Goal: Navigation & Orientation: Understand site structure

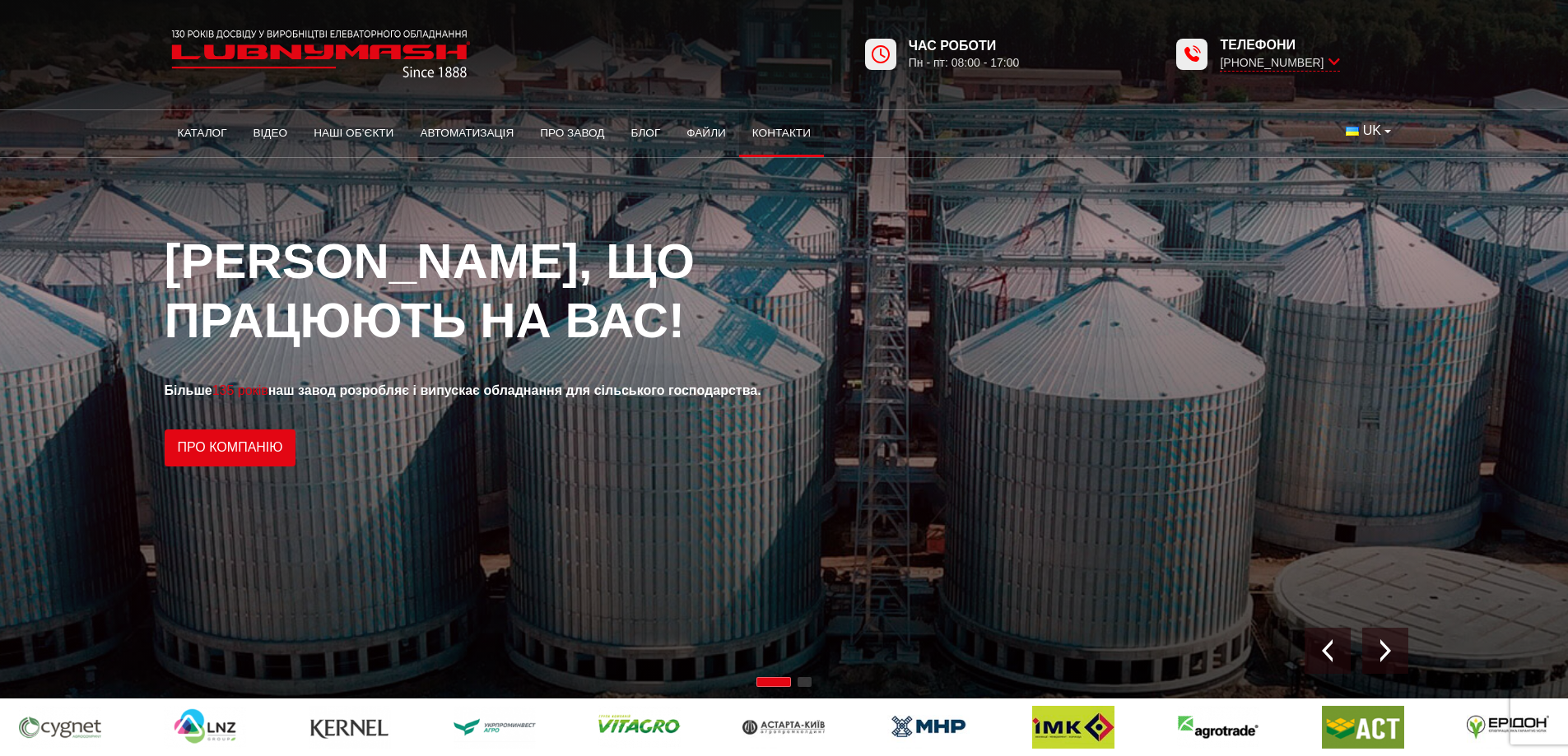
click at [763, 134] on link "Контакти" at bounding box center [782, 134] width 85 height 37
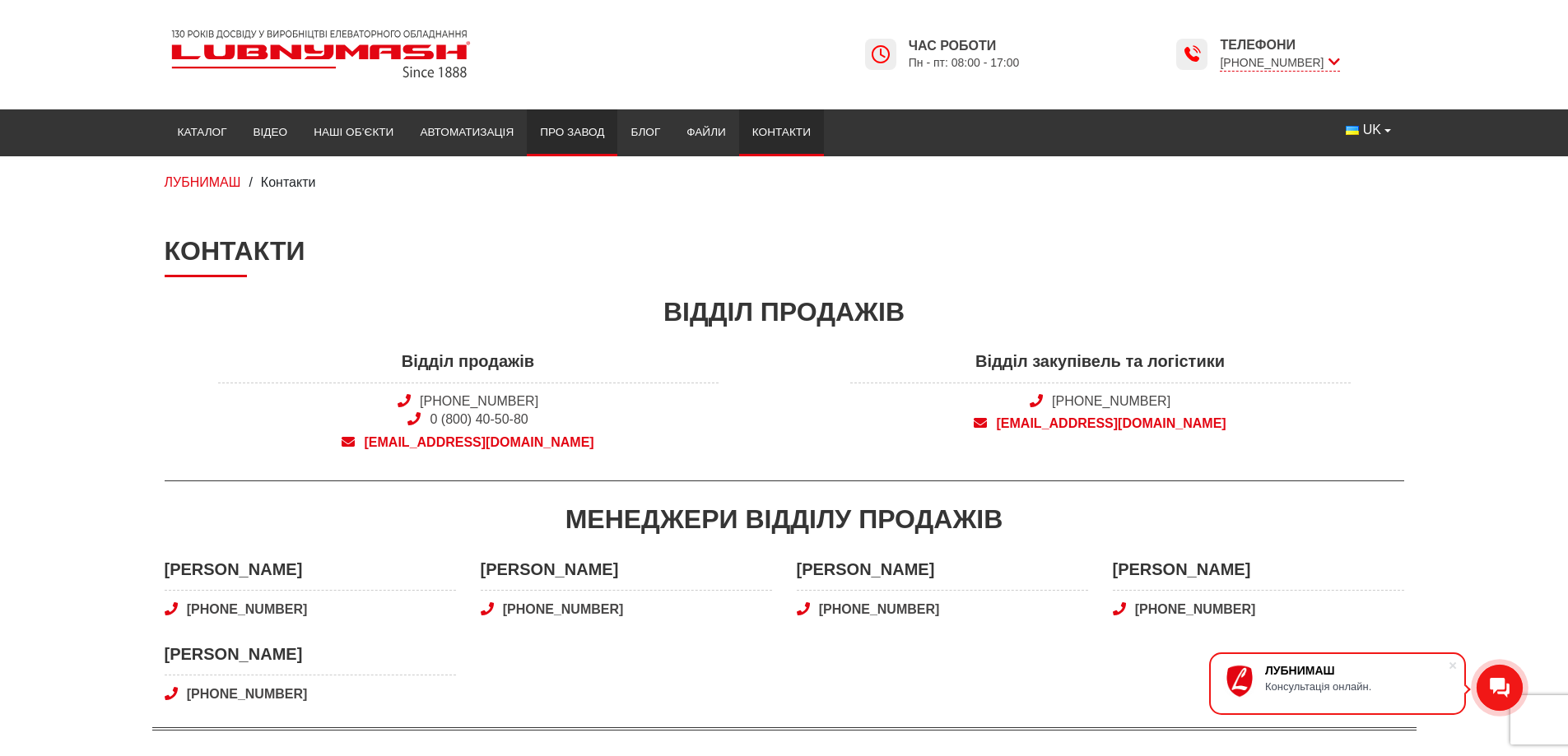
click at [578, 130] on link "Про завод" at bounding box center [572, 133] width 91 height 37
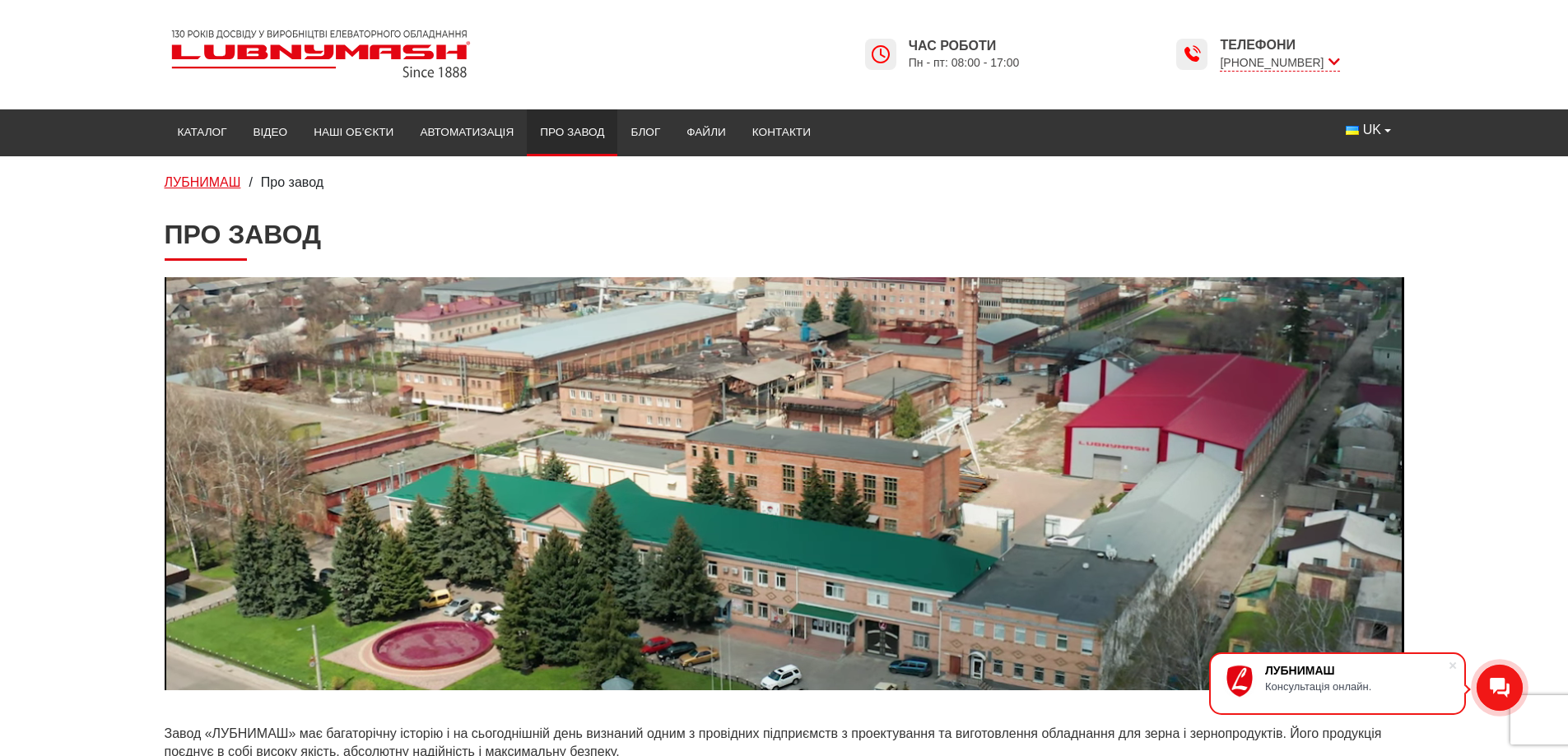
click at [203, 181] on span "ЛУБНИМАШ" at bounding box center [203, 182] width 76 height 14
